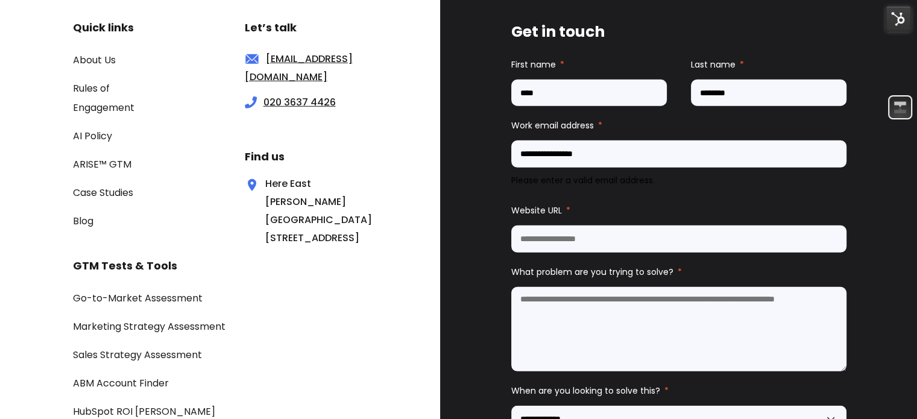
scroll to position [3766, 0]
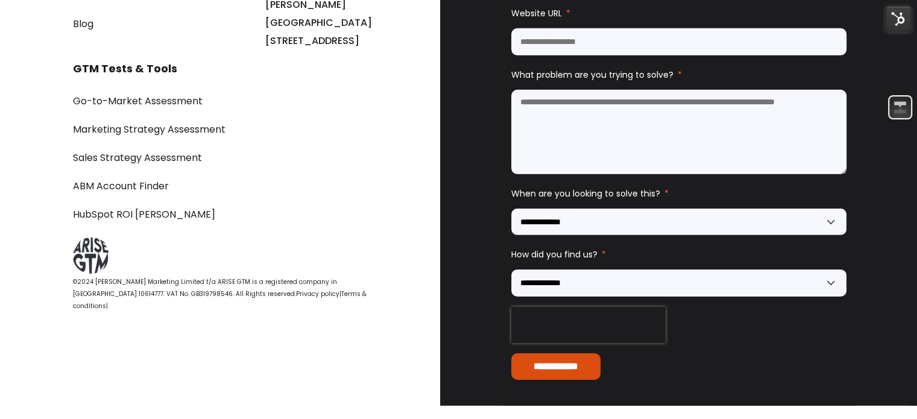
click at [279, 308] on link "Terms & conditions" at bounding box center [220, 300] width 294 height 21
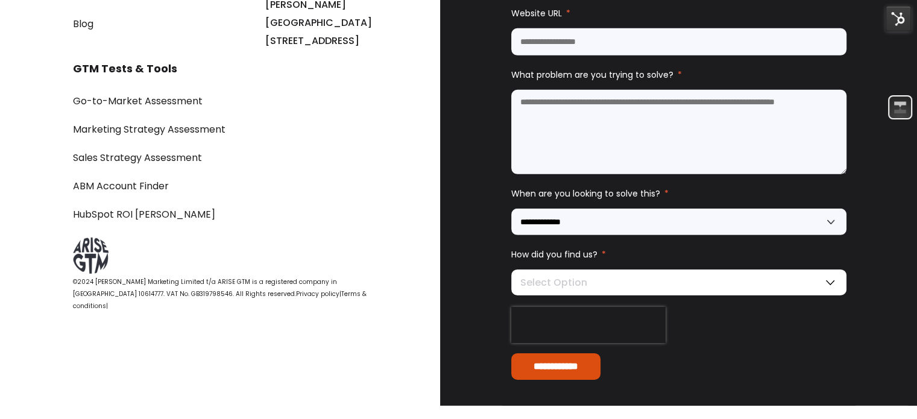
scroll to position [0, 0]
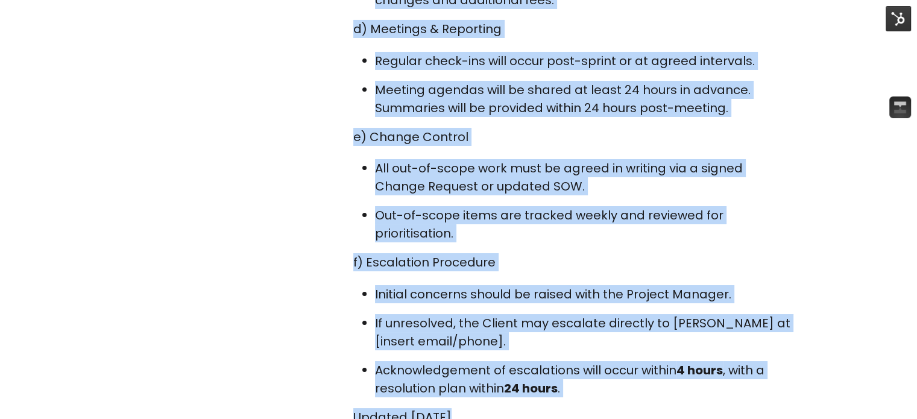
scroll to position [4449, 0]
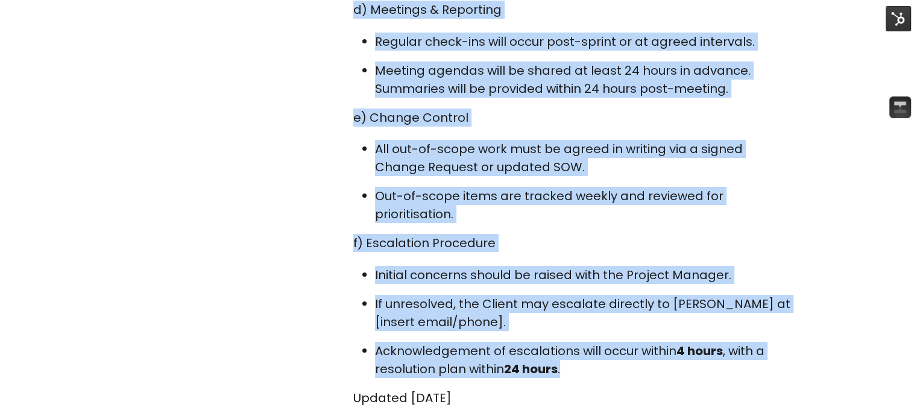
drag, startPoint x: 355, startPoint y: 130, endPoint x: 567, endPoint y: 308, distance: 277.0
copy div "MUTUAL COOPERATION Supplier and Client to collaborate for successful delivery. …"
